Goal: Information Seeking & Learning: Check status

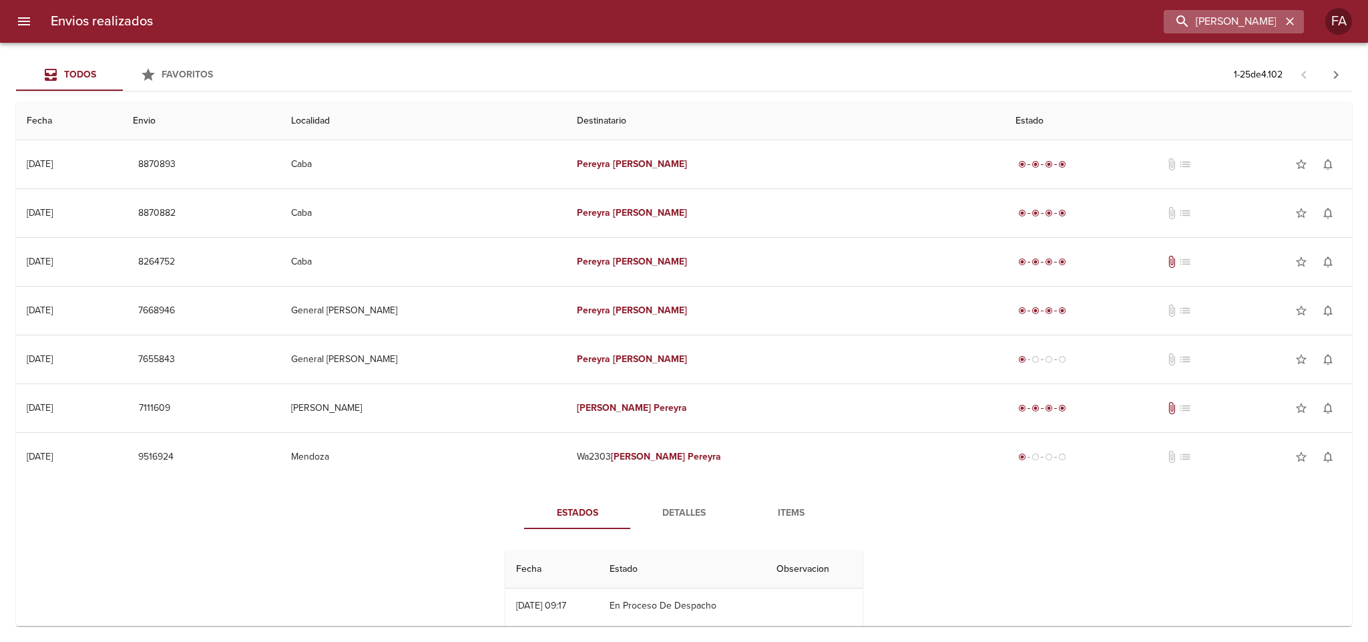
click at [1289, 22] on icon "button" at bounding box center [1290, 21] width 8 height 8
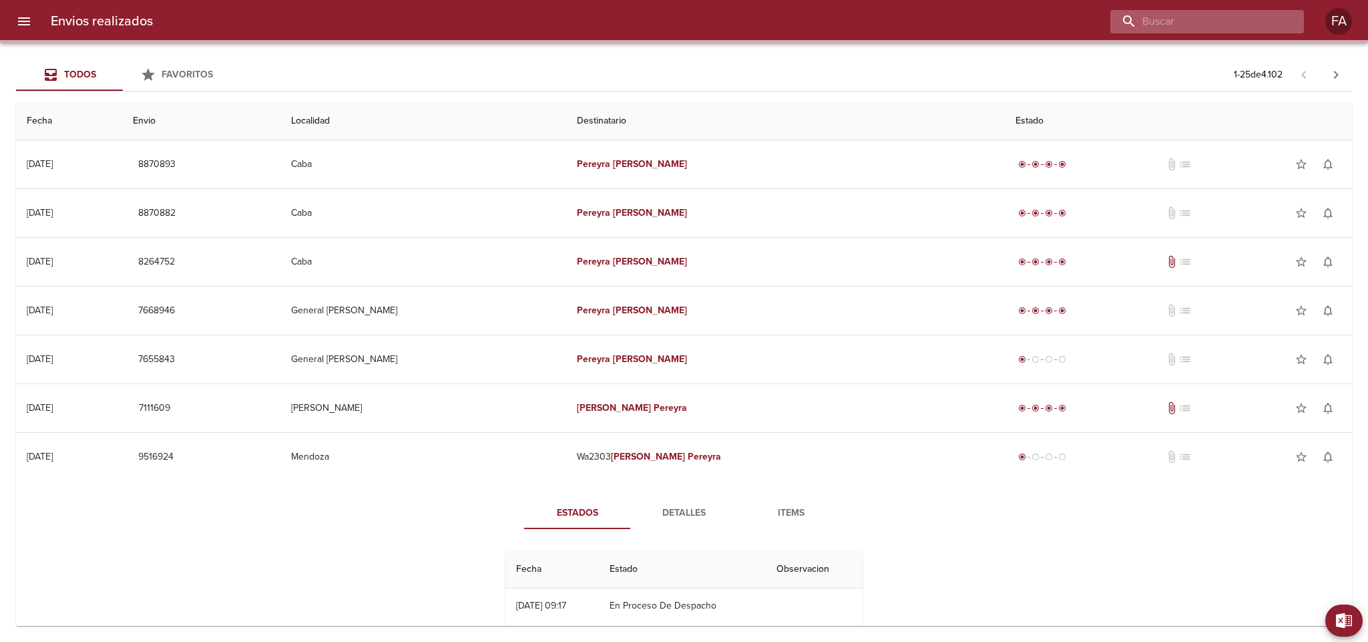
click at [1276, 20] on input "buscar" at bounding box center [1195, 21] width 171 height 23
paste input "[PERSON_NAME] [PERSON_NAME]"
type input "[PERSON_NAME] [PERSON_NAME]"
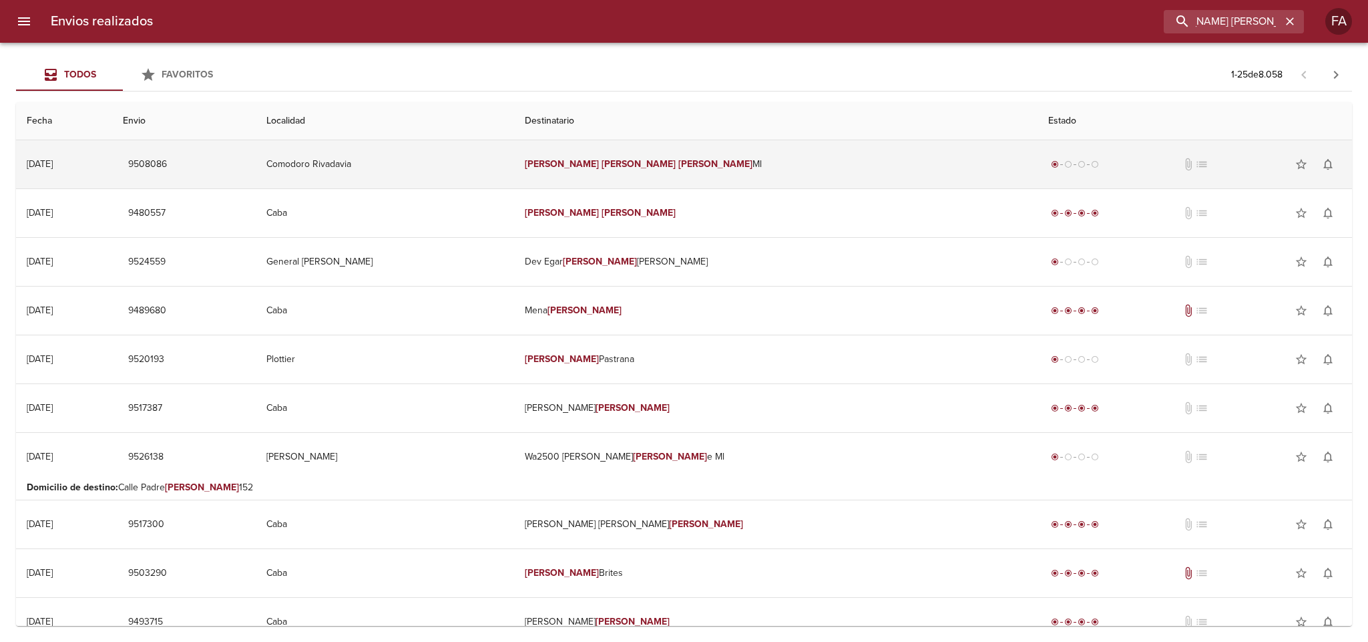
click at [507, 148] on td "Comodoro Rivadavia" at bounding box center [385, 164] width 258 height 48
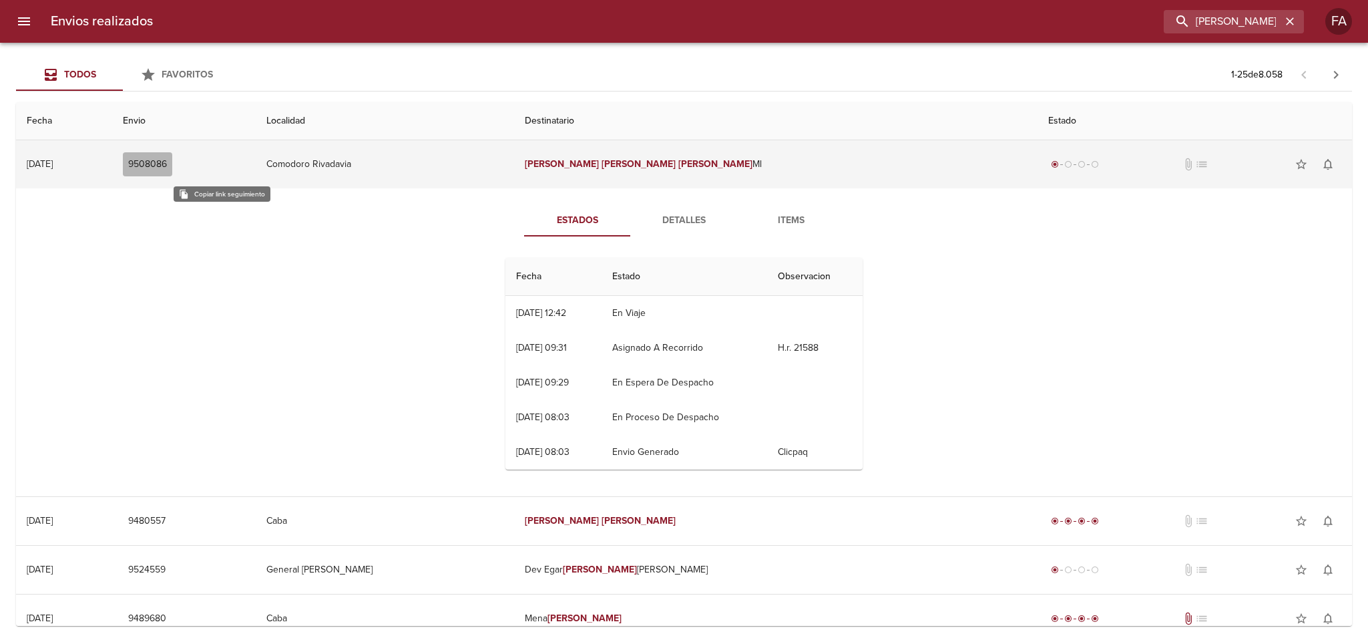
click at [167, 167] on span "9508086" at bounding box center [147, 164] width 39 height 17
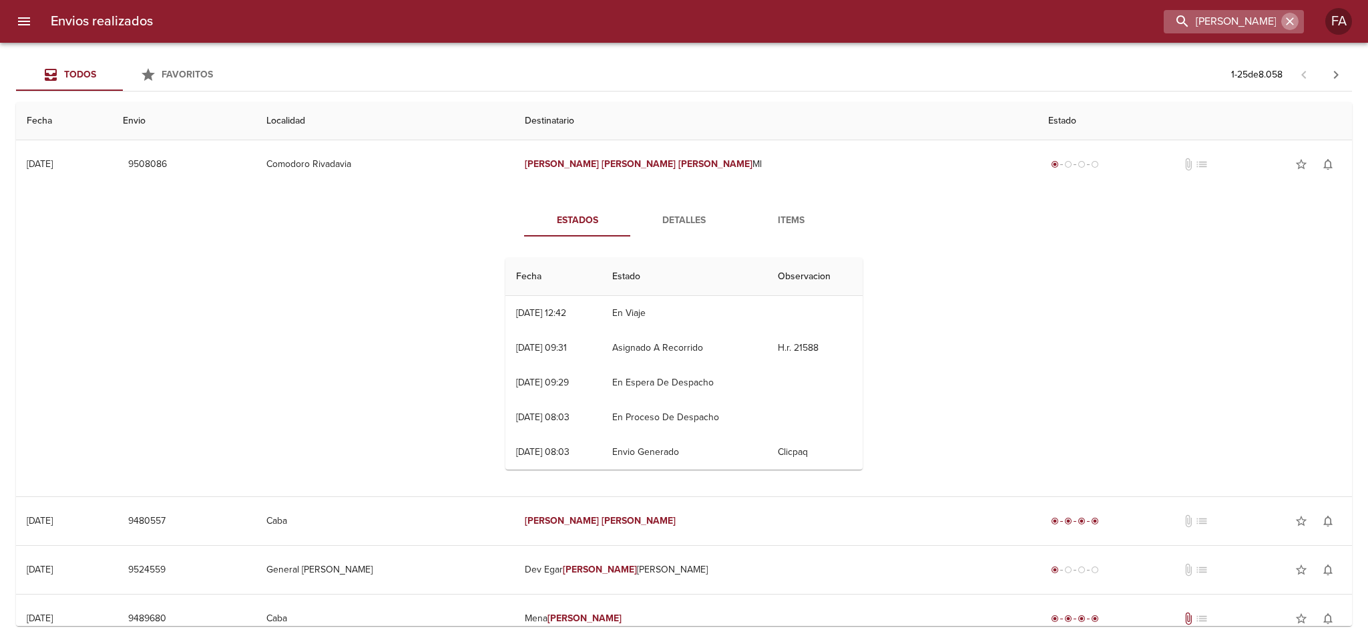
click at [1289, 20] on icon "button" at bounding box center [1290, 21] width 8 height 8
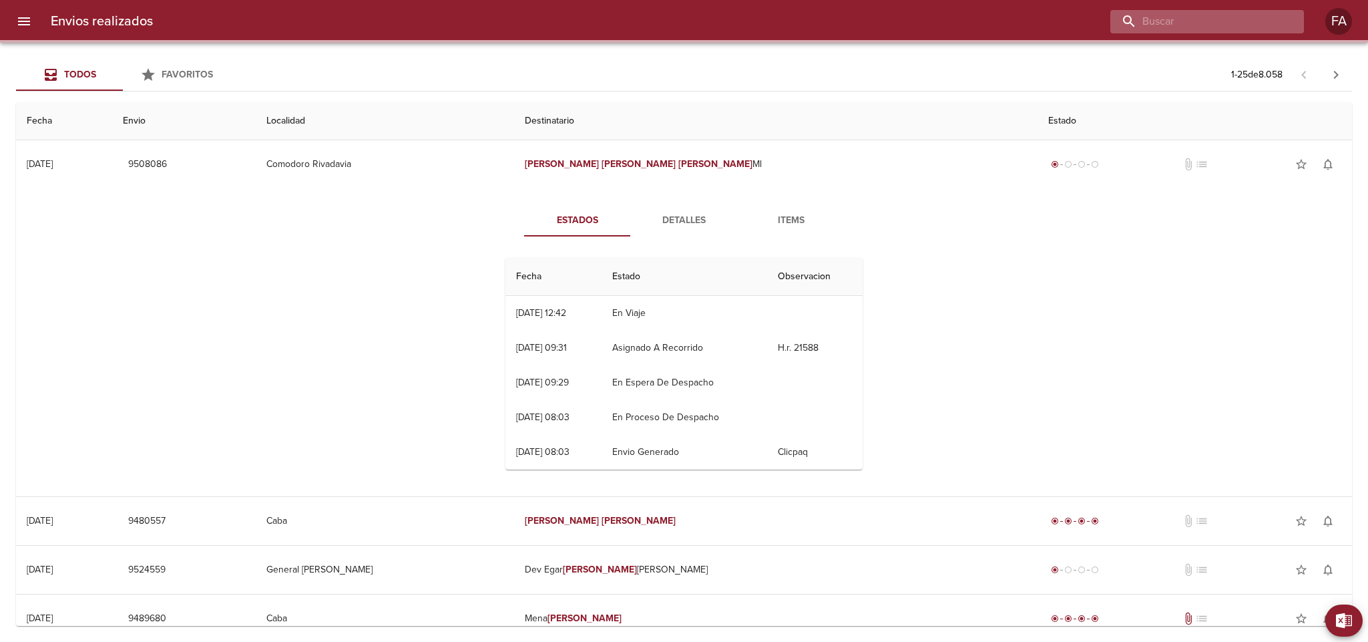
click at [1252, 20] on input "buscar" at bounding box center [1195, 21] width 171 height 23
paste input "[PERSON_NAME]"
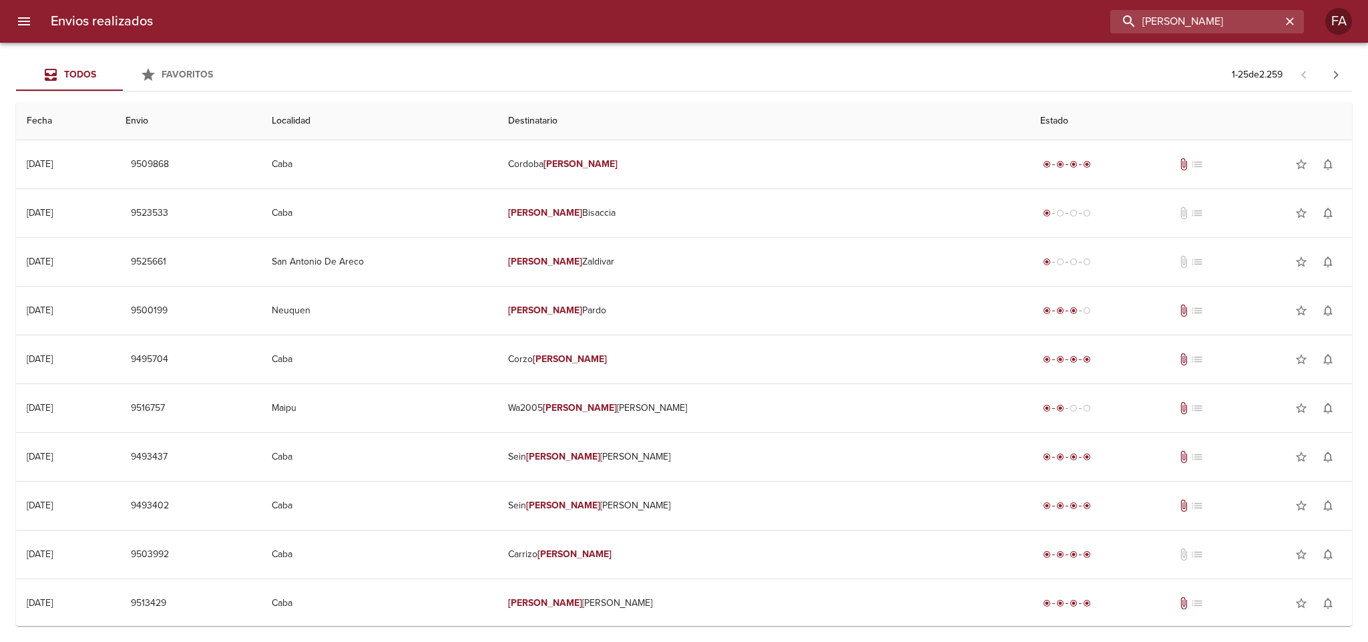
drag, startPoint x: 1220, startPoint y: 24, endPoint x: 830, endPoint y: 80, distance: 393.9
click at [831, 0] on div "Envios realizados [PERSON_NAME] FA Todos Favoritos 1 - 25 de 2.259 Fecha Envio …" at bounding box center [684, 0] width 1368 height 0
paste input "[PERSON_NAME]"
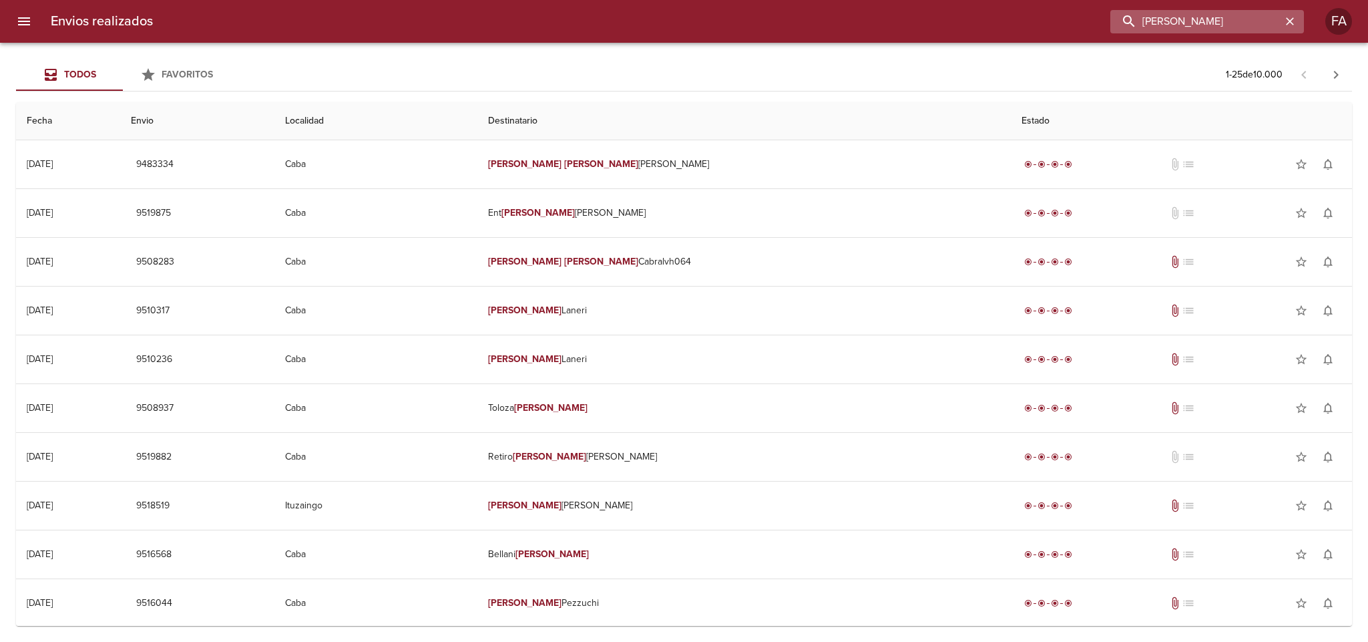
click at [1250, 23] on input "[PERSON_NAME]" at bounding box center [1195, 21] width 171 height 23
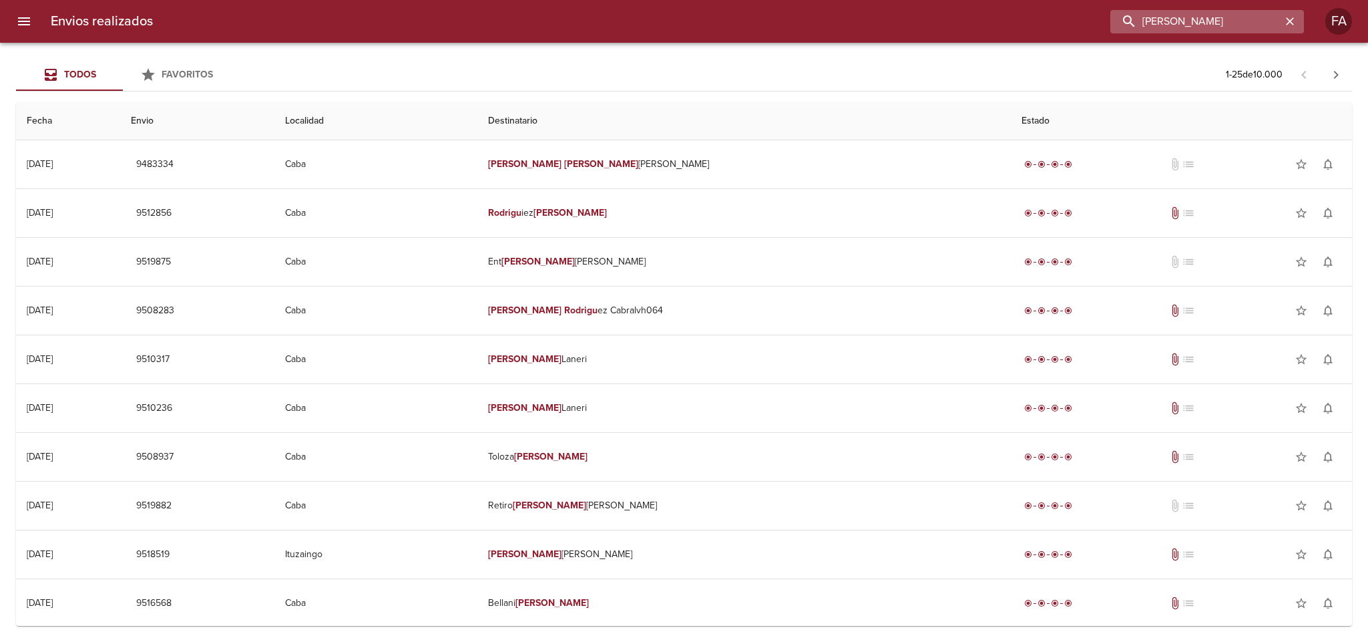
type input "[PERSON_NAME]"
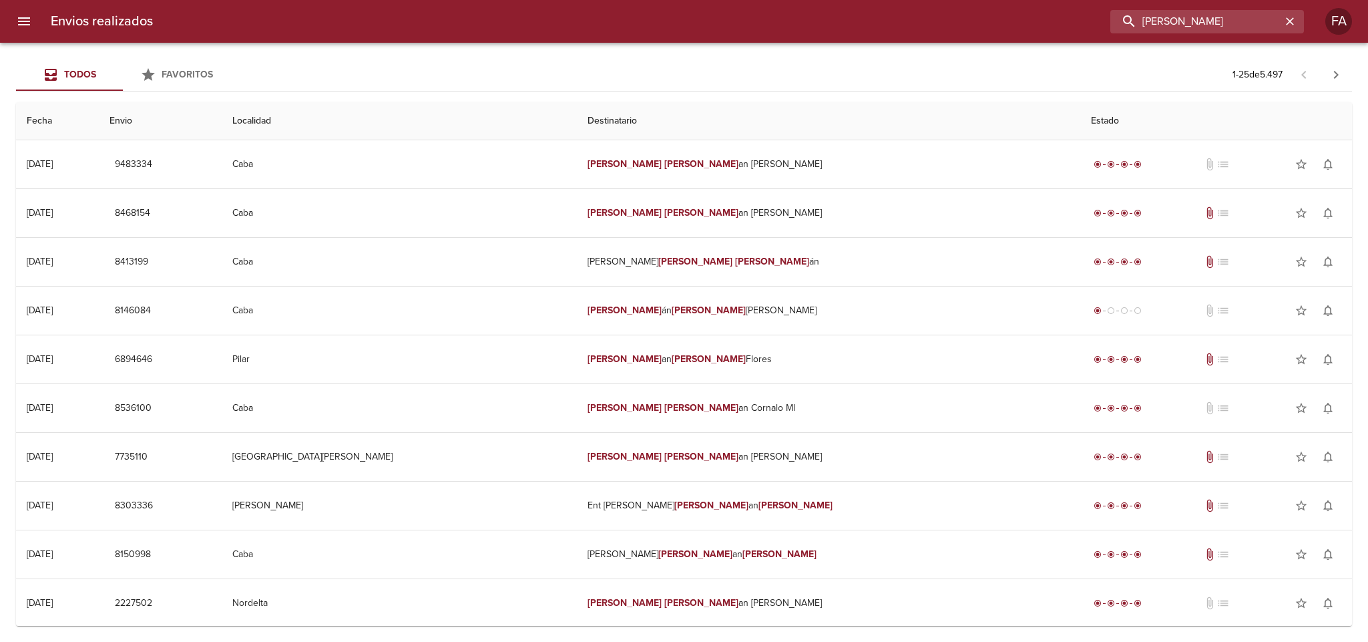
drag, startPoint x: 1236, startPoint y: 21, endPoint x: 856, endPoint y: 34, distance: 380.1
click at [856, 34] on div "Envios realizados [PERSON_NAME]" at bounding box center [684, 21] width 1368 height 43
paste input "[PERSON_NAME] [PERSON_NAME]"
type input "[PERSON_NAME] [PERSON_NAME]"
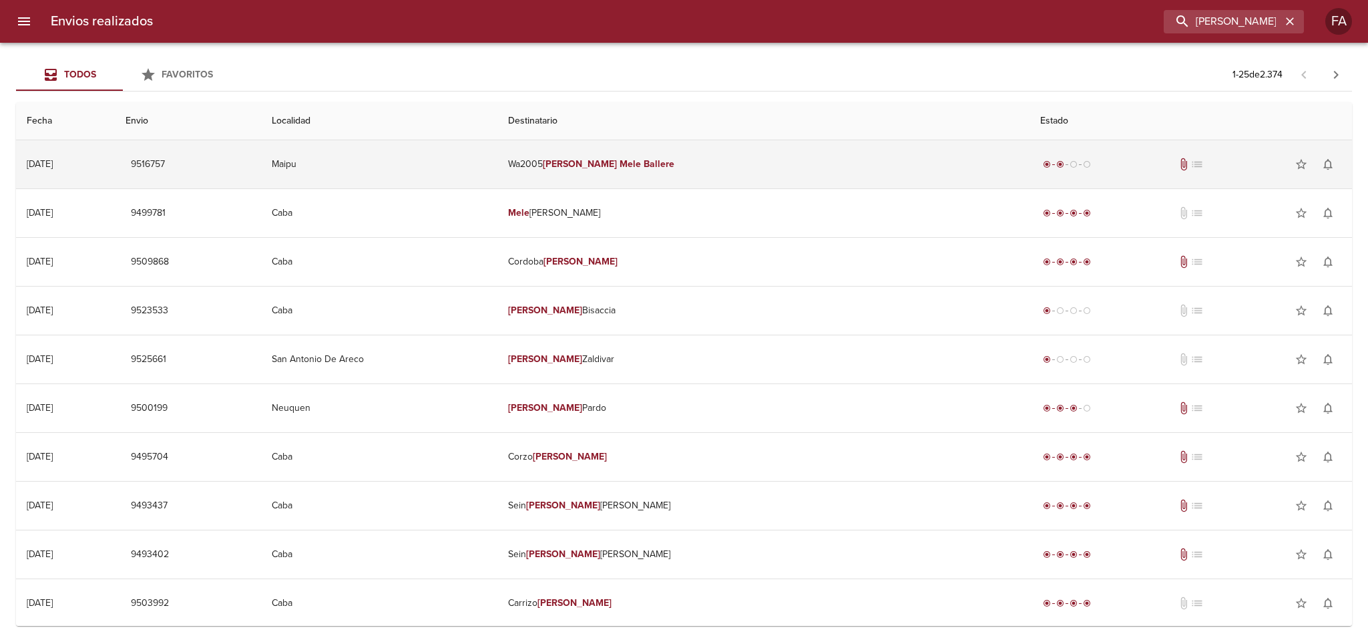
click at [497, 178] on td "Maipu" at bounding box center [379, 164] width 236 height 48
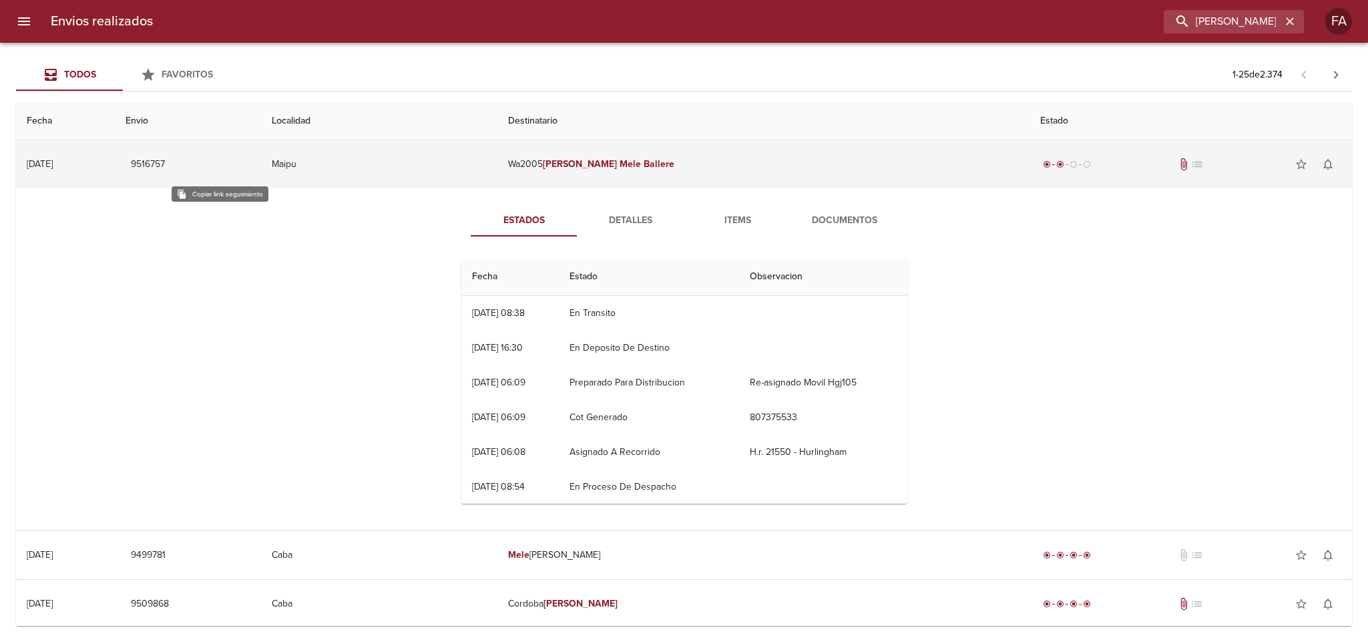
click at [165, 162] on span "9516757" at bounding box center [148, 164] width 34 height 17
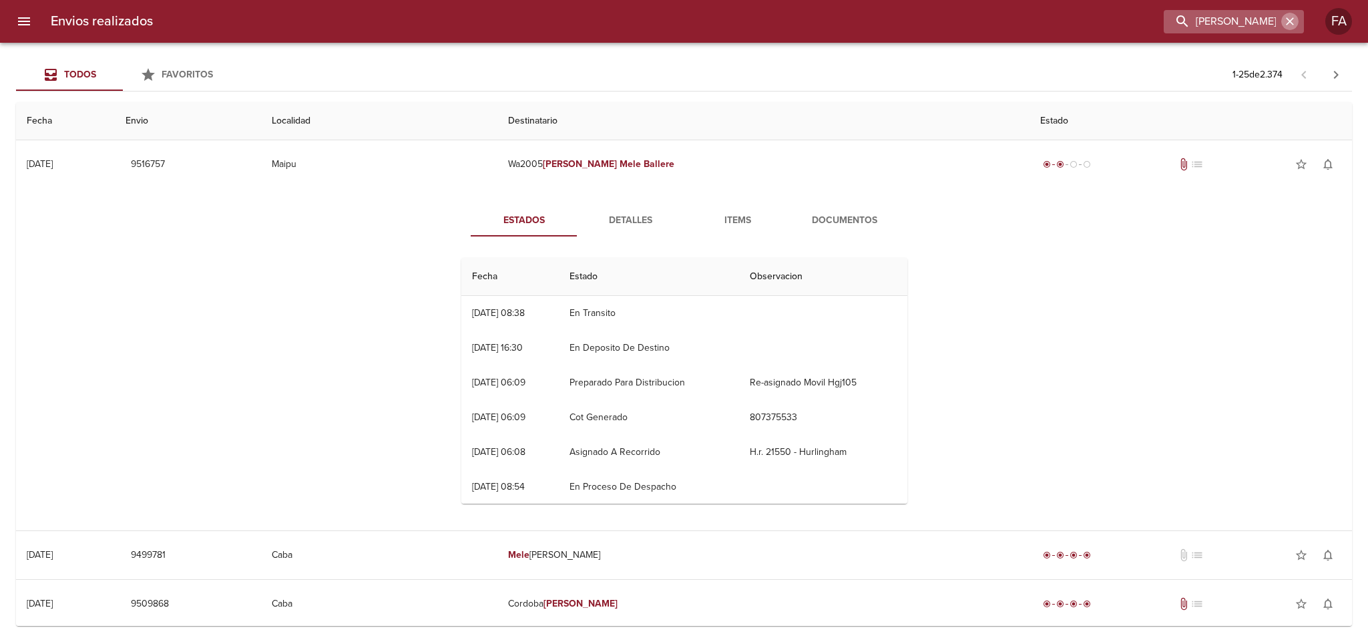
click at [1284, 20] on icon "button" at bounding box center [1289, 21] width 13 height 13
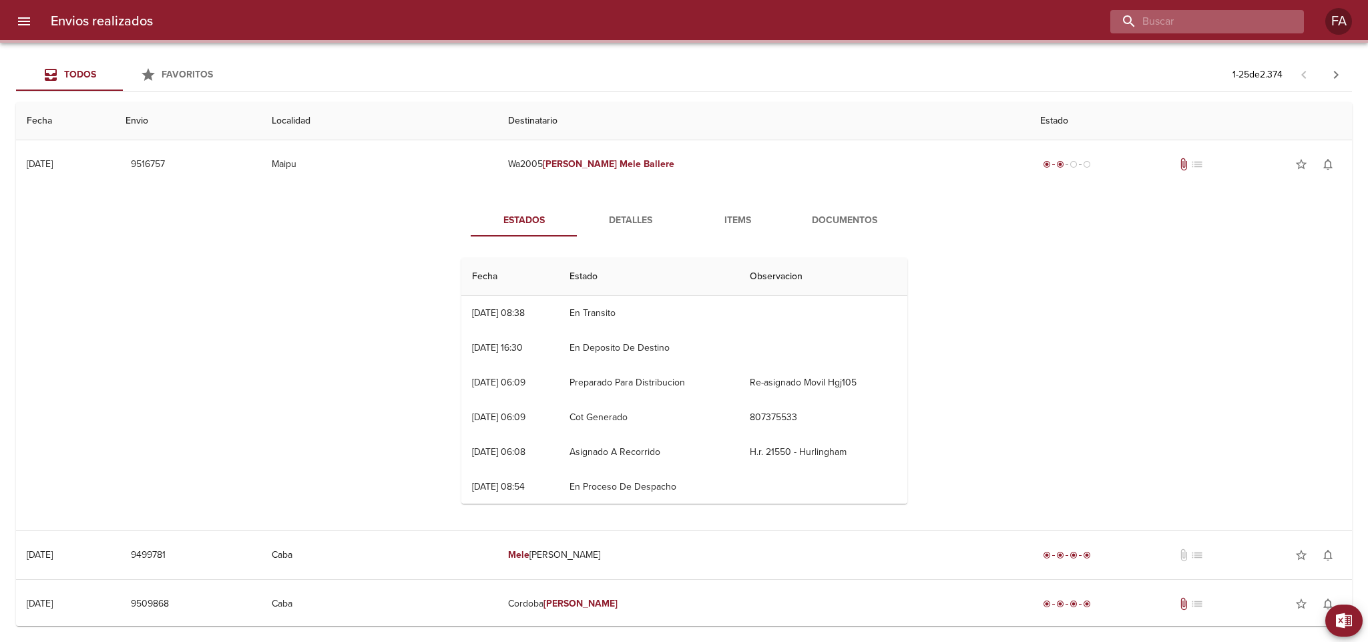
click at [1264, 22] on input "buscar" at bounding box center [1195, 21] width 171 height 23
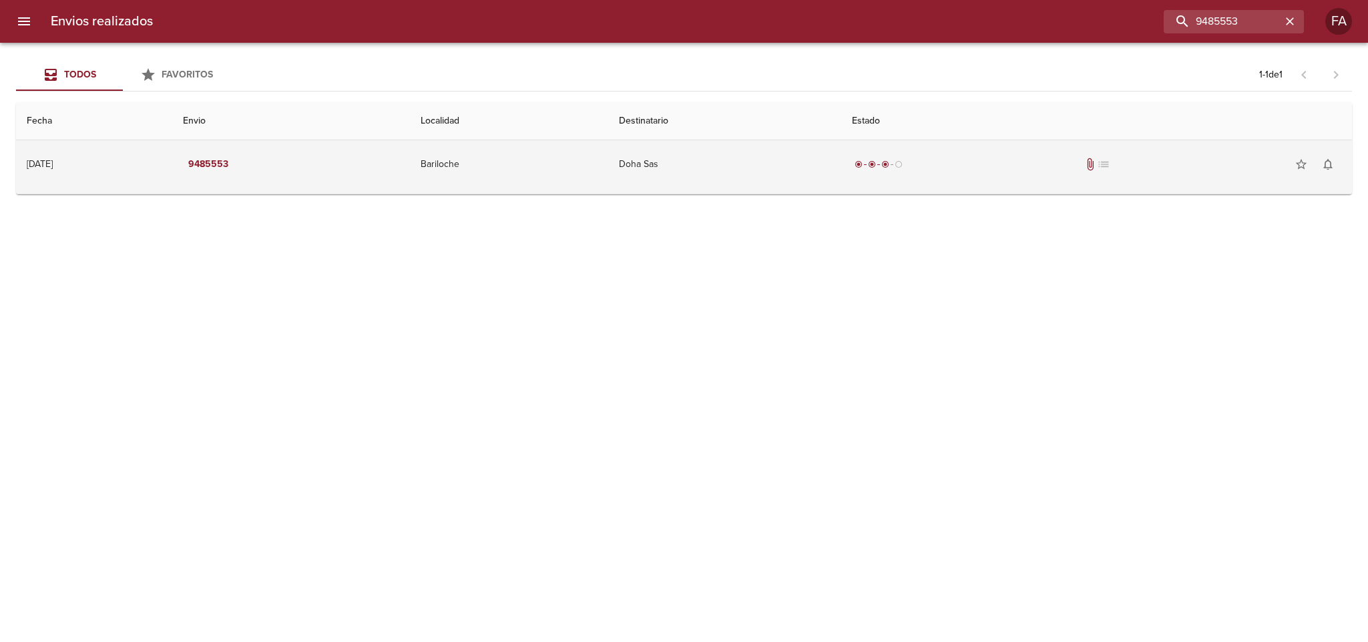
click at [800, 161] on td "Doha Sas" at bounding box center [724, 164] width 233 height 48
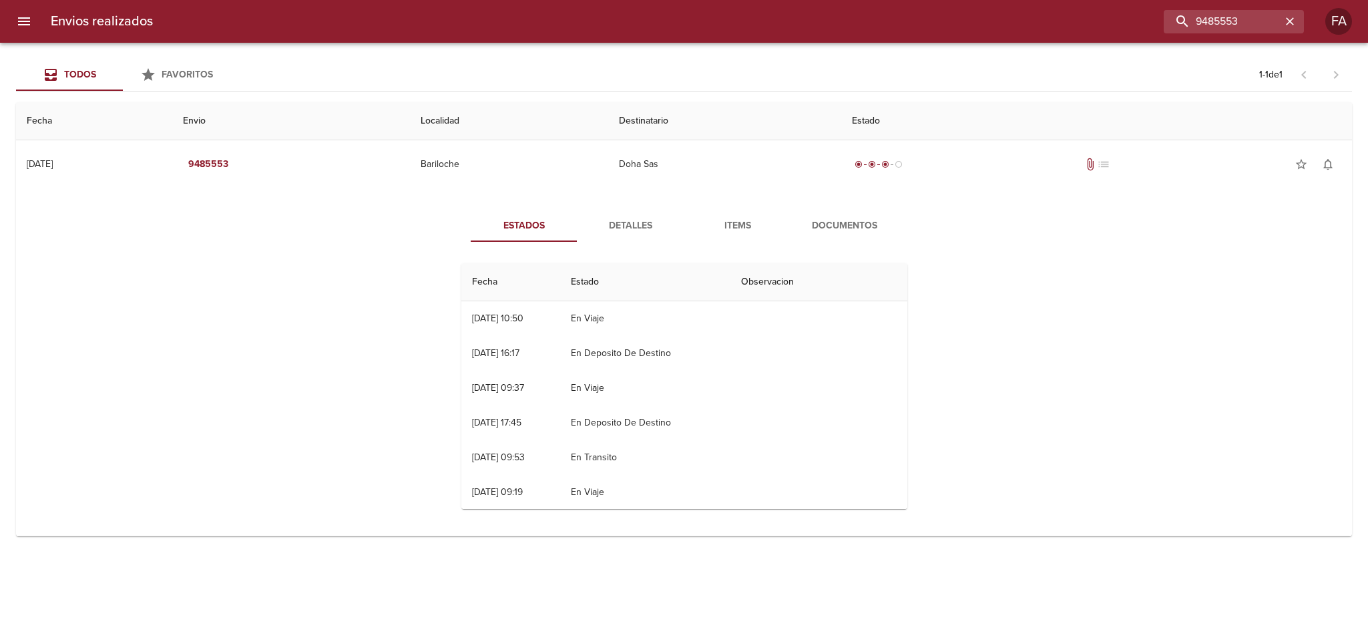
click at [613, 221] on span "Detalles" at bounding box center [631, 226] width 91 height 17
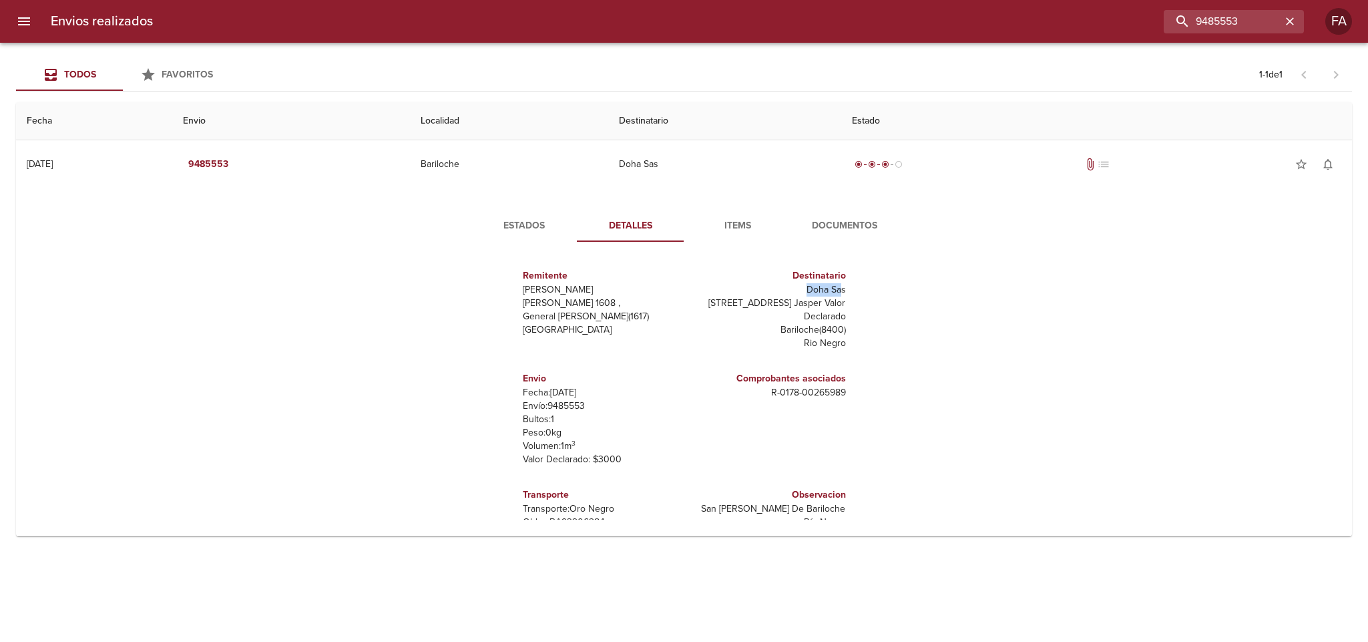
drag, startPoint x: 790, startPoint y: 291, endPoint x: 833, endPoint y: 287, distance: 43.6
click at [833, 287] on p "Doha Sas" at bounding box center [768, 289] width 156 height 13
click at [826, 291] on p "Doha Sas" at bounding box center [768, 289] width 156 height 13
drag, startPoint x: 796, startPoint y: 290, endPoint x: 858, endPoint y: 290, distance: 62.1
click at [858, 290] on div "Remitente [PERSON_NAME] Raul [STREET_ADDRESS][PERSON_NAME] [GEOGRAPHIC_DATA] En…" at bounding box center [684, 385] width 457 height 267
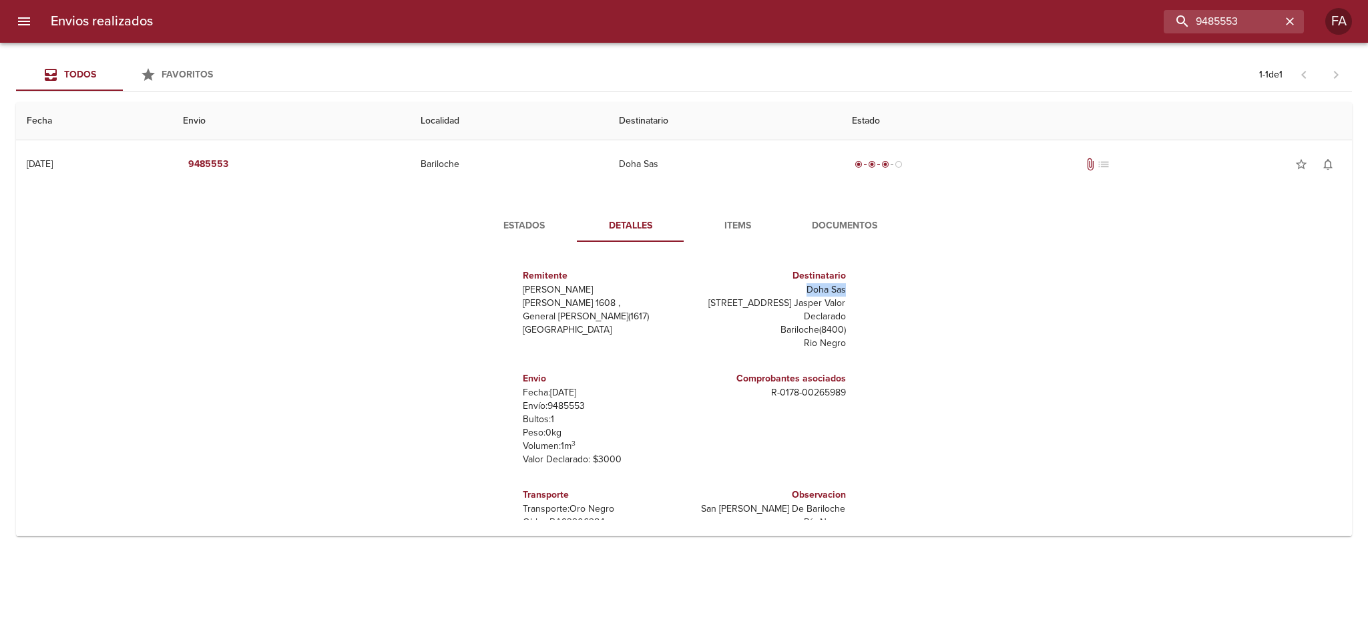
copy p "Doha Sas"
drag, startPoint x: 1238, startPoint y: 25, endPoint x: 949, endPoint y: 86, distance: 295.5
click at [949, 0] on div "Envios realizados 9485553 FA Todos Favoritos 1 - 1 de 1 Fecha Envio Localidad D…" at bounding box center [684, 0] width 1368 height 0
paste input "[PERSON_NAME]"
type input "[PERSON_NAME]"
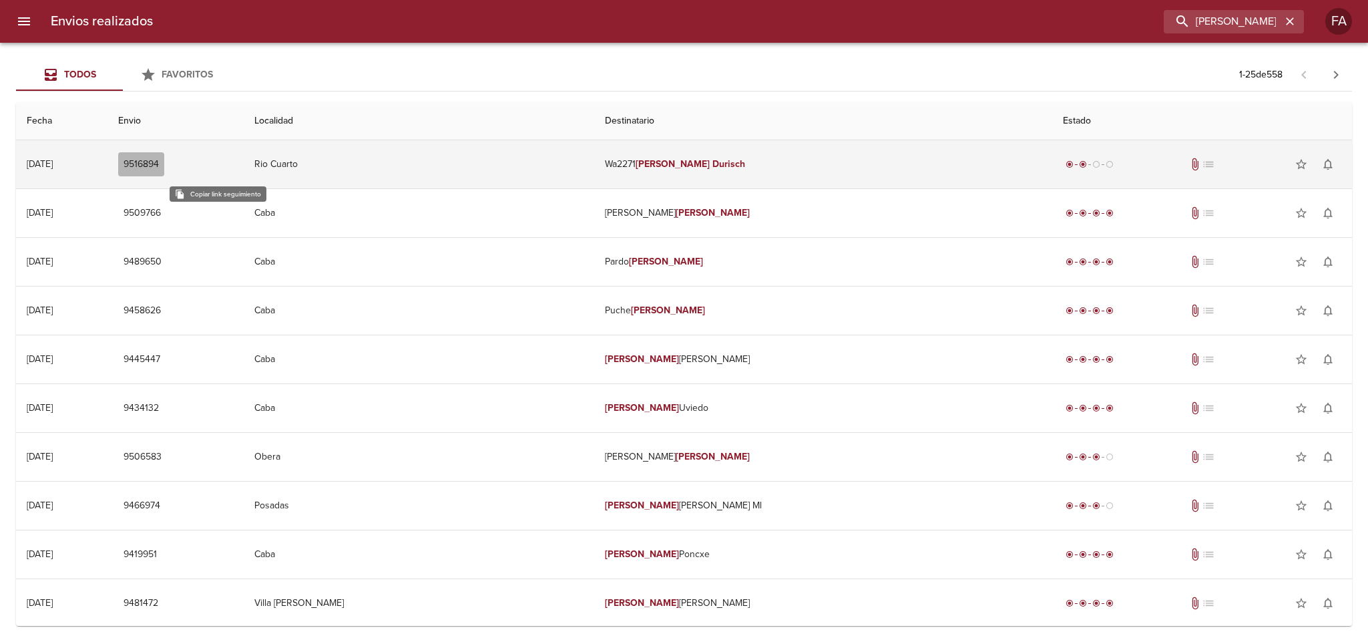
click at [159, 162] on span "9516894" at bounding box center [141, 164] width 35 height 17
click at [475, 165] on td "Rio Cuarto" at bounding box center [419, 164] width 351 height 48
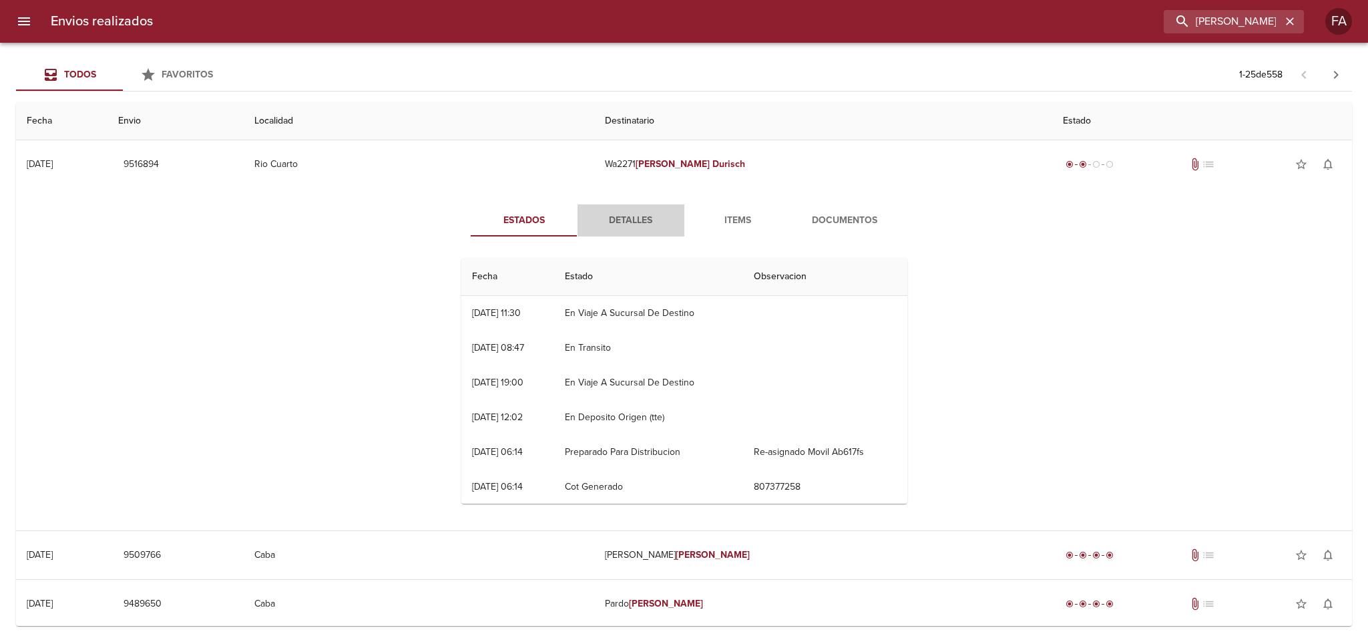
click at [603, 211] on button "Detalles" at bounding box center [630, 220] width 107 height 32
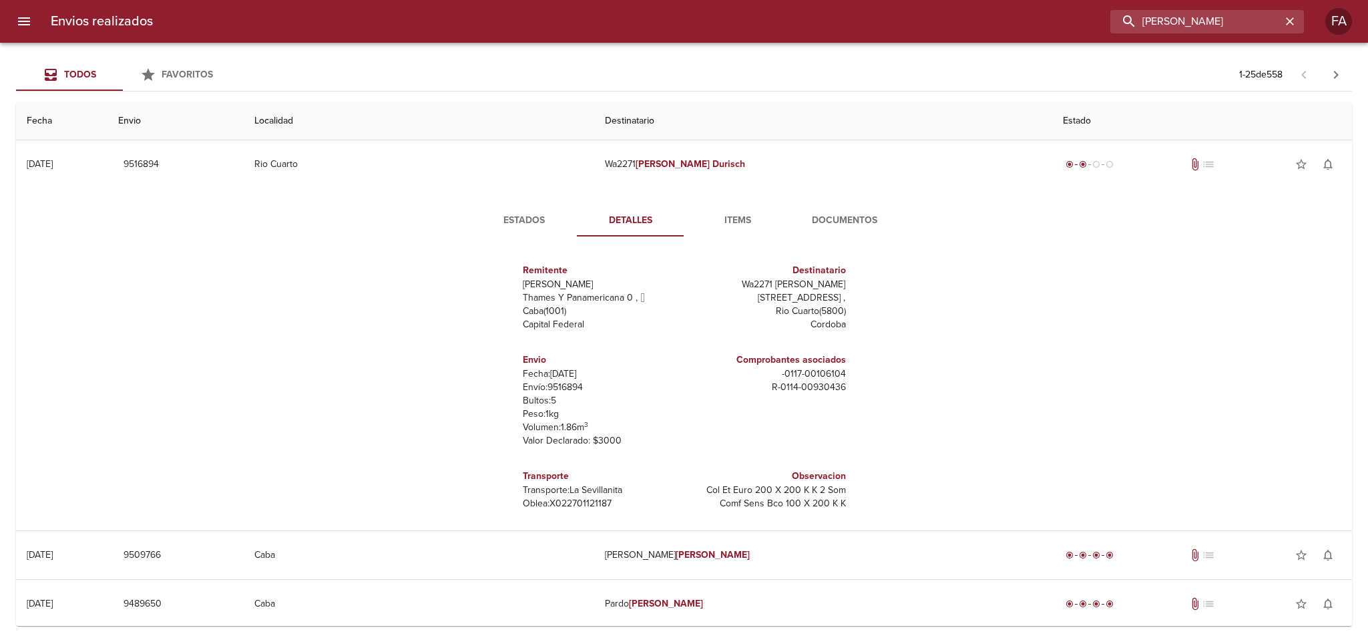
drag, startPoint x: 1188, startPoint y: 23, endPoint x: 927, endPoint y: 47, distance: 261.5
click at [933, 0] on div "Envios realizados [PERSON_NAME] FA Todos Favoritos 1 - 25 de 558 Fecha Envio Lo…" at bounding box center [684, 0] width 1368 height 0
paste input "0106105"
type input "0106105"
